Goal: Information Seeking & Learning: Learn about a topic

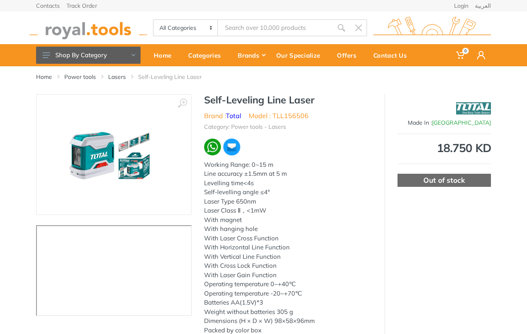
click at [246, 30] on input "Site search" at bounding box center [275, 27] width 115 height 17
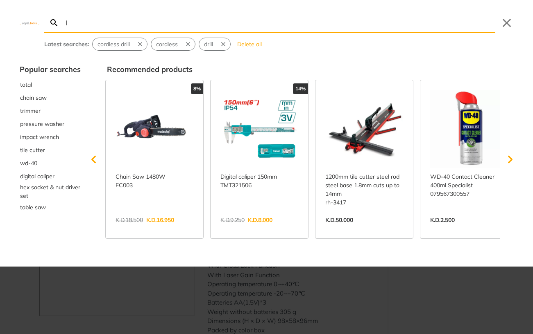
type input "la"
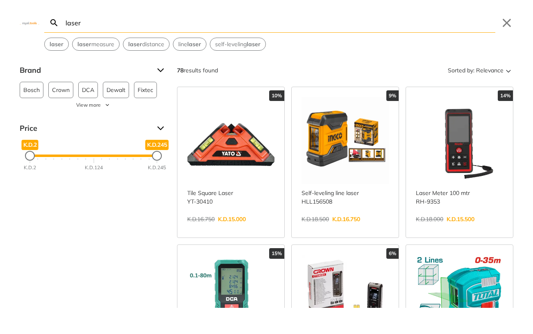
type input "laser"
click at [526, 62] on div "Search laser laser Submit Close laser laser measure laser distance line laser s…" at bounding box center [266, 167] width 533 height 334
click at [521, 61] on div "Search laser laser Submit Close laser laser measure laser distance line laser s…" at bounding box center [266, 167] width 533 height 334
click at [503, 73] on icon "Sort" at bounding box center [508, 71] width 10 height 10
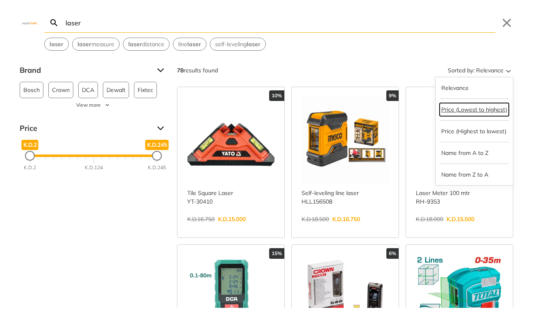
click at [488, 109] on button "Price (Lowest to highest)" at bounding box center [473, 109] width 69 height 13
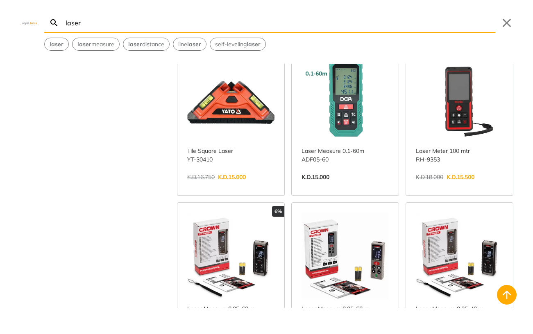
scroll to position [737, 0]
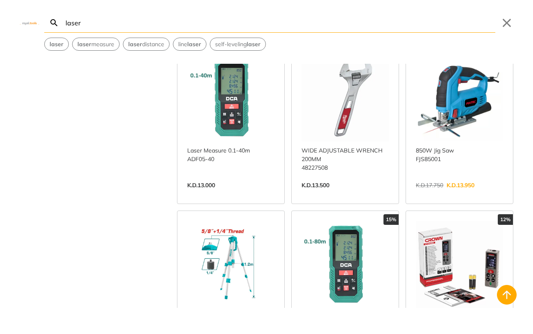
scroll to position [409, 0]
